Goal: Navigation & Orientation: Understand site structure

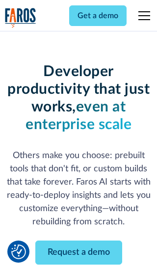
scroll to position [118, 0]
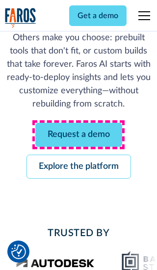
click at [79, 134] on link "Request a demo" at bounding box center [78, 135] width 87 height 24
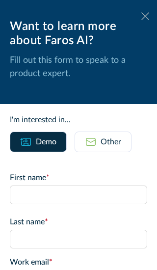
click at [145, 16] on icon at bounding box center [145, 15] width 8 height 7
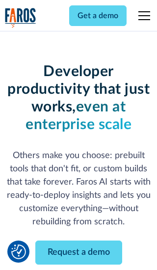
scroll to position [150, 0]
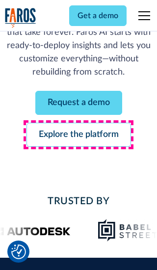
click at [79, 134] on link "Explore the platform" at bounding box center [78, 135] width 105 height 24
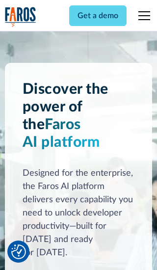
scroll to position [7371, 0]
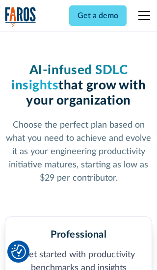
scroll to position [1521, 0]
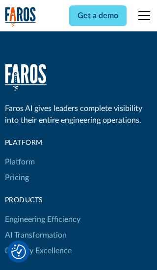
click at [19, 154] on link "Platform" at bounding box center [20, 162] width 30 height 16
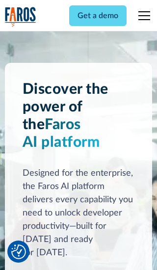
scroll to position [7686, 0]
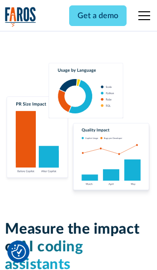
scroll to position [6066, 0]
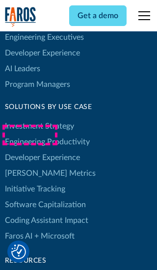
click at [29, 165] on link "[PERSON_NAME] Metrics" at bounding box center [50, 173] width 91 height 16
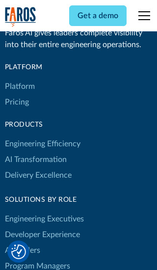
scroll to position [4297, 0]
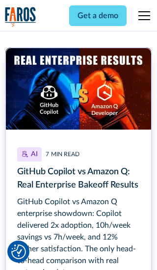
scroll to position [4423, 0]
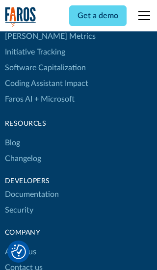
click at [23, 151] on link "Changelog" at bounding box center [23, 159] width 36 height 16
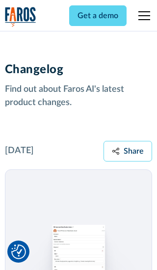
scroll to position [11853, 0]
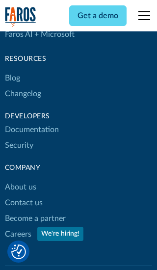
click at [20, 179] on link "About us" at bounding box center [20, 187] width 31 height 16
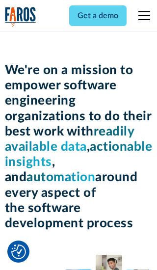
scroll to position [3384, 0]
